Goal: Use online tool/utility: Use online tool/utility

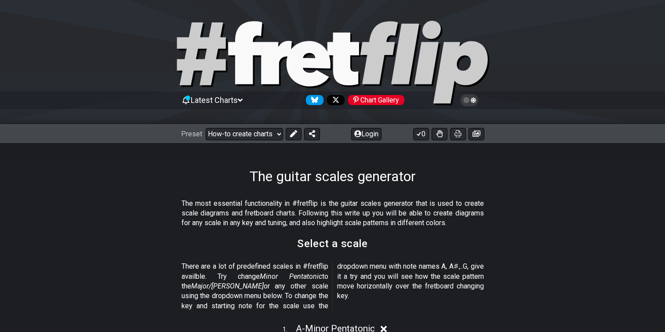
scroll to position [220, 0]
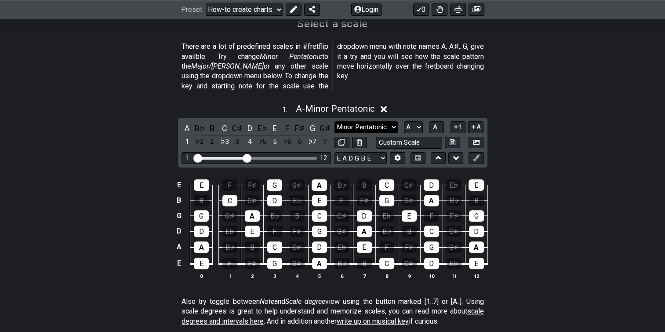
click at [393, 121] on select "Minor Pentatonic New Scale Minor Pentatonic Major Pentatonic Minor Blues Major …" at bounding box center [366, 127] width 63 height 12
select select "Major Pentatonic"
click at [335, 121] on select "Minor Pentatonic New Scale Minor Pentatonic Major Pentatonic Minor Blues Major …" at bounding box center [366, 127] width 63 height 12
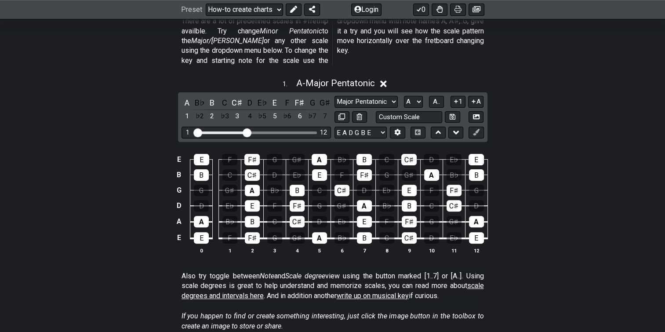
scroll to position [230, 0]
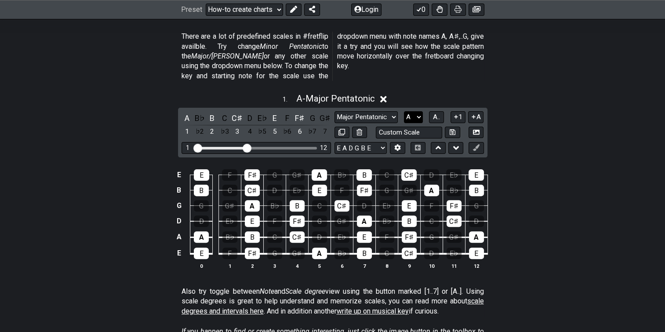
click at [419, 111] on select "A♭ A A♯ B♭ B C C♯ D♭ D D♯ E♭ E F F♯ G♭ G G♯" at bounding box center [413, 117] width 19 height 12
click at [404, 111] on select "A♭ A A♯ B♭ B C C♯ D♭ D D♯ E♭ E F F♯ G♭ G G♯" at bounding box center [413, 117] width 19 height 12
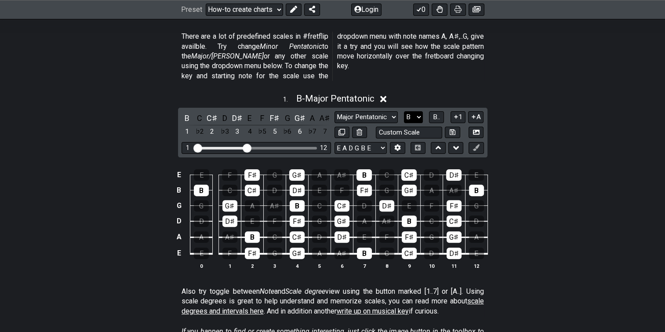
click at [419, 111] on select "A♭ A A♯ B♭ B C C♯ D♭ D D♯ E♭ E F F♯ G♭ G G♯" at bounding box center [413, 117] width 19 height 12
click at [404, 111] on select "A♭ A A♯ B♭ B C C♯ D♭ D D♯ E♭ E F F♯ G♭ G G♯" at bounding box center [413, 117] width 19 height 12
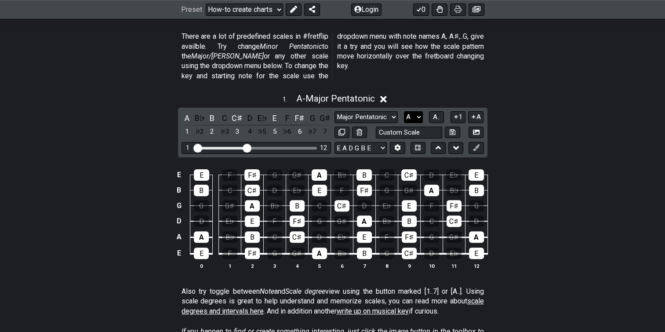
click at [420, 111] on select "A♭ A A♯ B♭ B C C♯ D♭ D D♯ E♭ E F F♯ G♭ G G♯" at bounding box center [413, 117] width 19 height 12
click at [404, 111] on select "A♭ A A♯ B♭ B C C♯ D♭ D D♯ E♭ E F F♯ G♭ G G♯" at bounding box center [413, 117] width 19 height 12
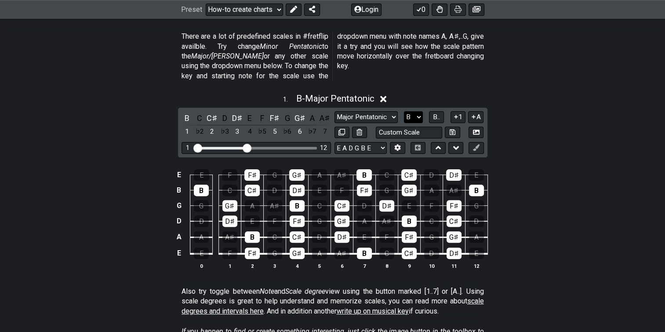
click at [418, 111] on select "A♭ A A♯ B♭ B C C♯ D♭ D D♯ E♭ E F F♯ G♭ G G♯" at bounding box center [413, 117] width 19 height 12
select select "A"
click at [404, 111] on select "A♭ A A♯ B♭ B C C♯ D♭ D D♯ E♭ E F F♯ G♭ G G♯" at bounding box center [413, 117] width 19 height 12
